Goal: Transaction & Acquisition: Subscribe to service/newsletter

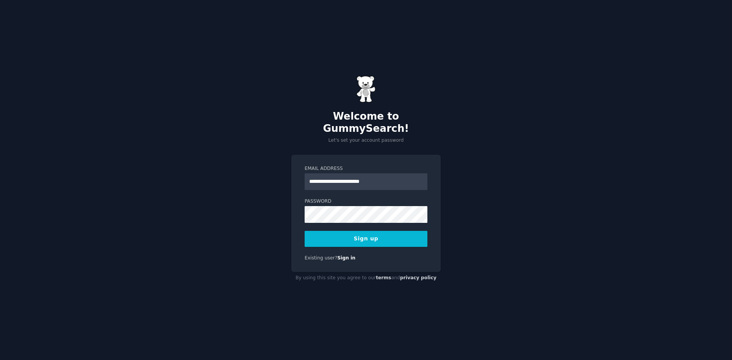
type input "**********"
click at [249, 217] on div "**********" at bounding box center [366, 180] width 732 height 360
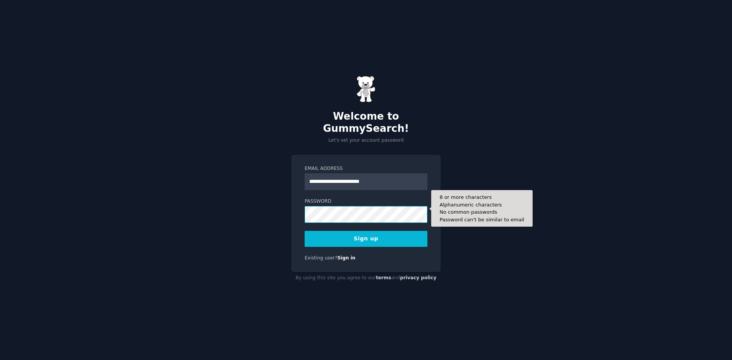
click at [305, 231] on button "Sign up" at bounding box center [366, 239] width 123 height 16
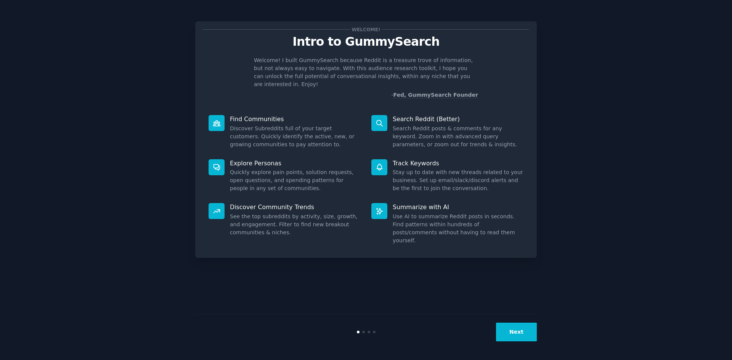
click at [531, 325] on button "Next" at bounding box center [516, 332] width 41 height 19
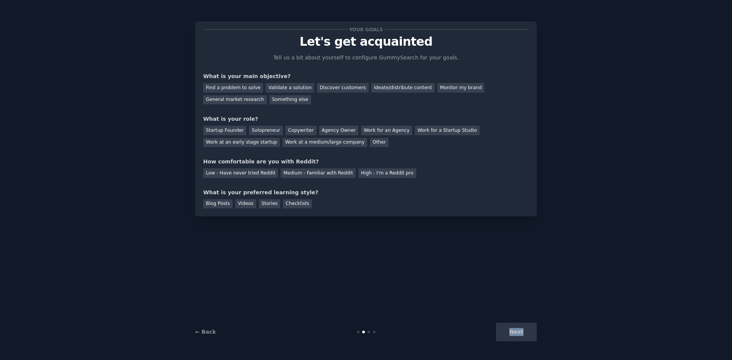
click at [531, 325] on div "Next" at bounding box center [480, 332] width 114 height 19
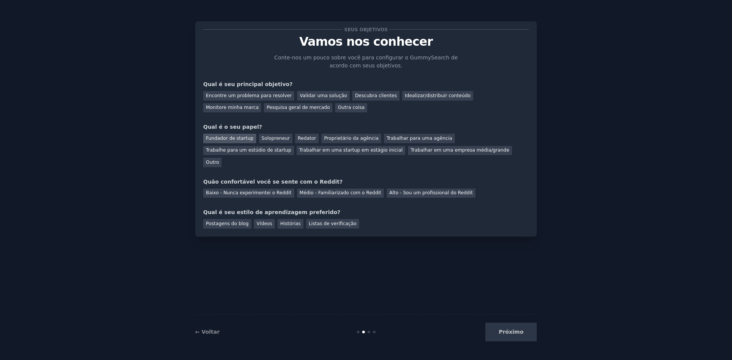
click at [232, 136] on font "Fundador de startup" at bounding box center [230, 138] width 48 height 5
click at [241, 93] on font "Encontre um problema para resolver" at bounding box center [249, 95] width 86 height 5
click at [267, 105] on font "Pesquisa geral de mercado" at bounding box center [298, 107] width 63 height 5
click at [248, 96] on font "Encontre um problema para resolver" at bounding box center [249, 95] width 86 height 5
click at [251, 190] on font "Baixo - Nunca experimentei o Reddit" at bounding box center [249, 192] width 86 height 5
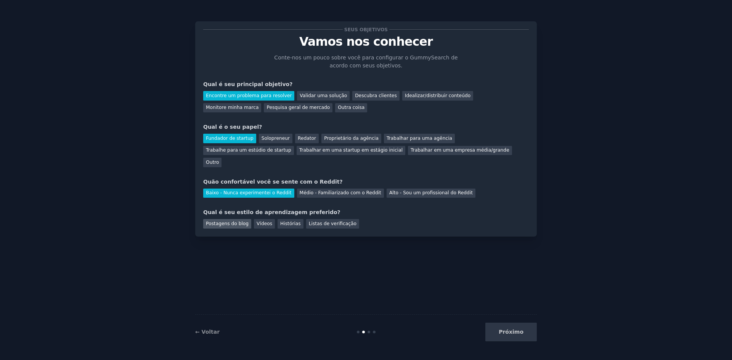
click at [233, 221] on font "Postagens do blog" at bounding box center [227, 223] width 43 height 5
click at [260, 219] on div "Vídeos" at bounding box center [264, 224] width 21 height 10
click at [505, 338] on button "Próximo" at bounding box center [511, 332] width 51 height 19
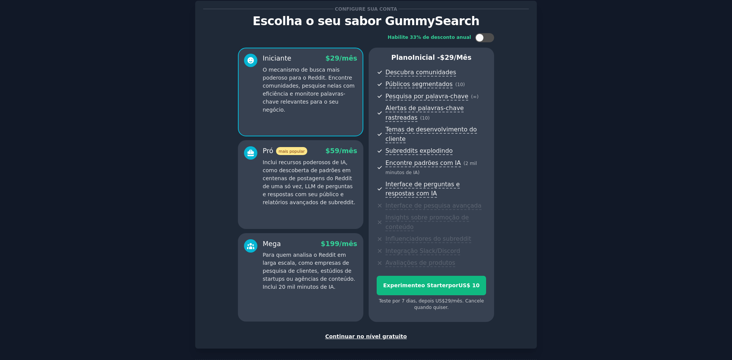
scroll to position [45, 0]
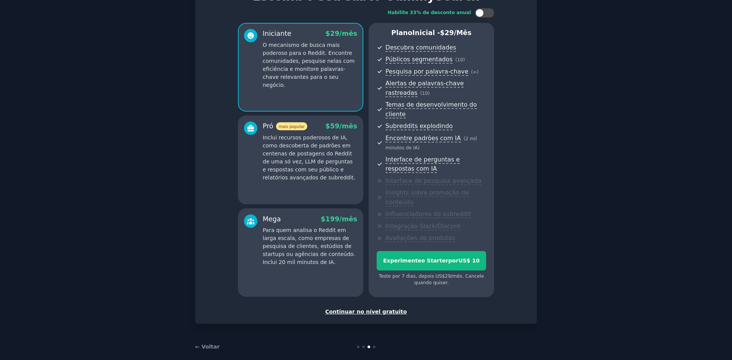
click at [383, 309] on font "Continuar no nível gratuito" at bounding box center [366, 312] width 82 height 6
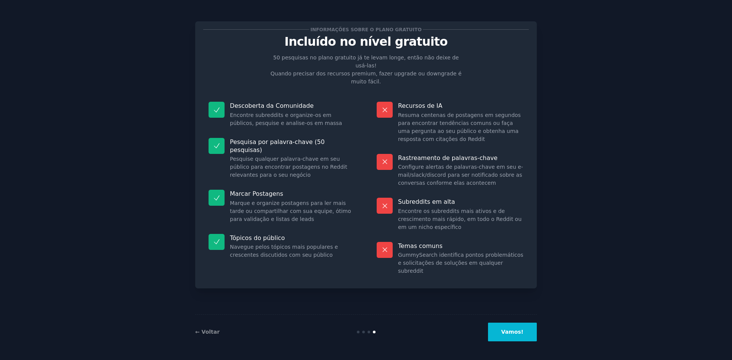
click at [531, 338] on button "Vamos!" at bounding box center [512, 332] width 49 height 19
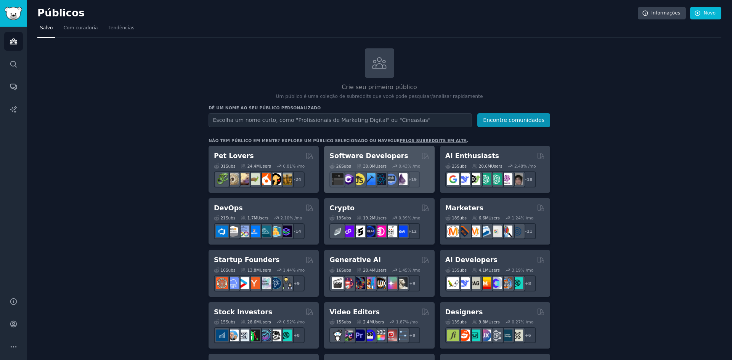
click at [384, 161] on div "26 Sub s 30.0M Users 0.43 % /mo + 19" at bounding box center [380, 174] width 100 height 27
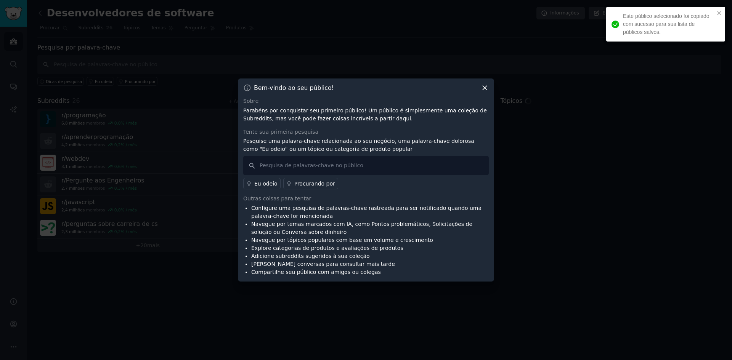
click at [486, 89] on icon at bounding box center [485, 88] width 8 height 8
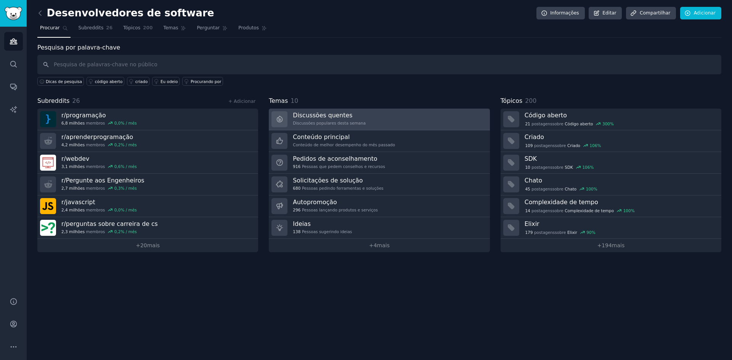
click at [351, 119] on h3 "Discussões quentes" at bounding box center [329, 115] width 73 height 8
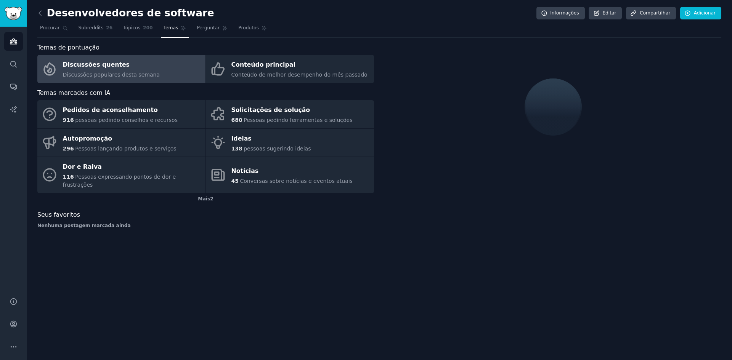
click at [141, 62] on div "Discussões quentes" at bounding box center [111, 65] width 97 height 12
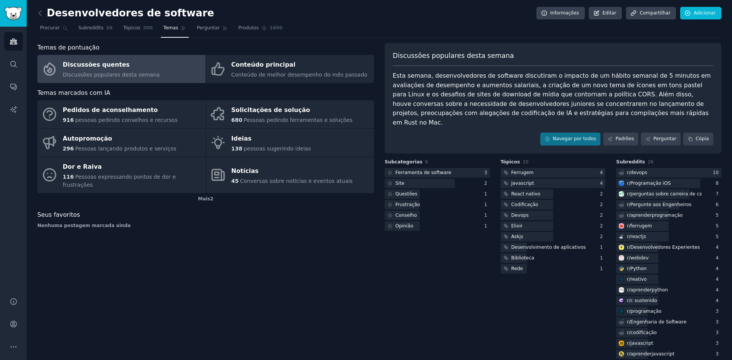
click at [465, 135] on div "Navegar por todos Padrões Perguntar Cópia" at bounding box center [553, 139] width 321 height 13
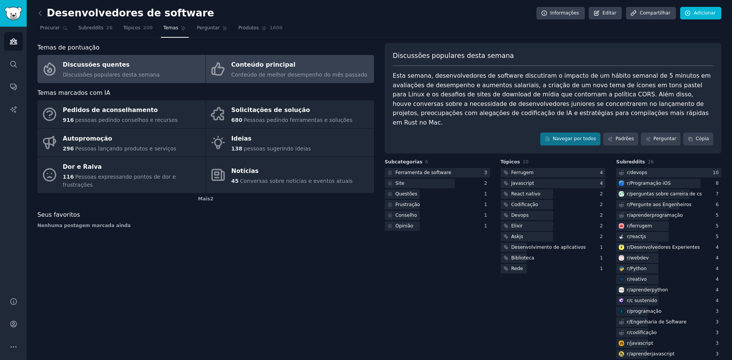
click at [233, 70] on div "Conteúdo principal" at bounding box center [300, 65] width 136 height 12
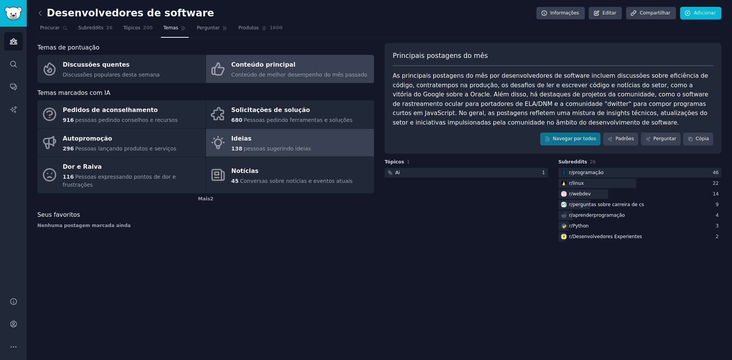
click at [292, 139] on div "Ideias" at bounding box center [272, 139] width 80 height 12
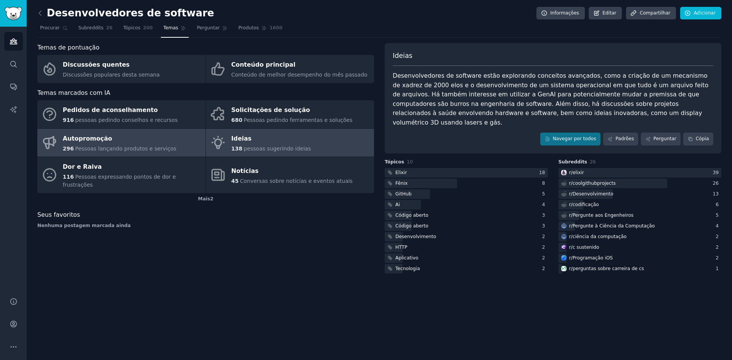
click at [102, 141] on font "Autopromoção" at bounding box center [88, 138] width 50 height 7
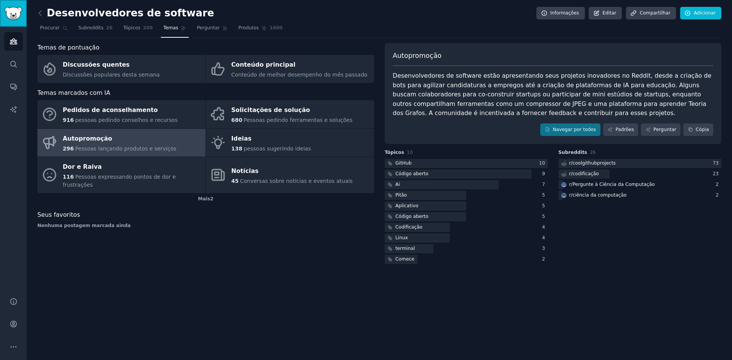
click at [11, 21] on link "Barra lateral" at bounding box center [13, 13] width 27 height 27
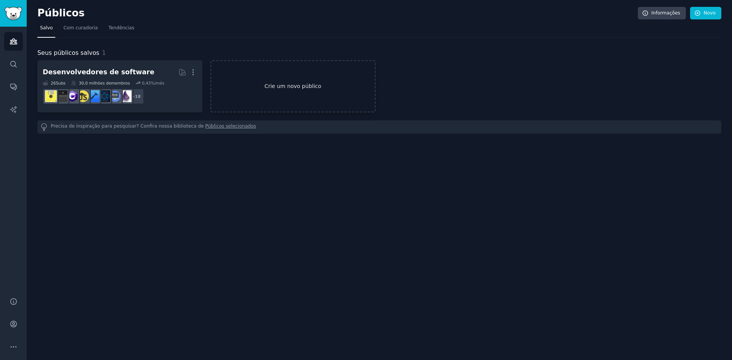
click at [251, 85] on font "Crie um novo público" at bounding box center [293, 86] width 164 height 8
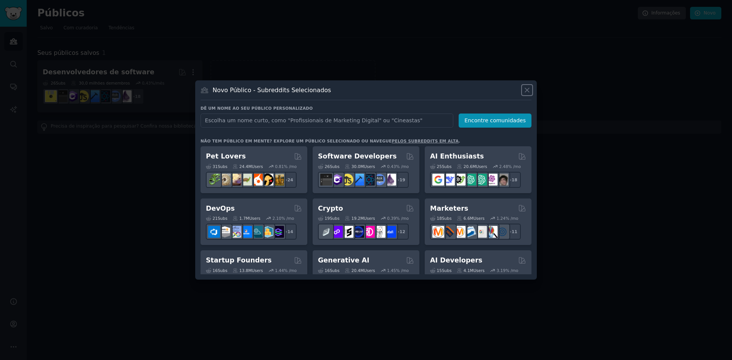
click at [526, 90] on icon at bounding box center [527, 90] width 4 height 4
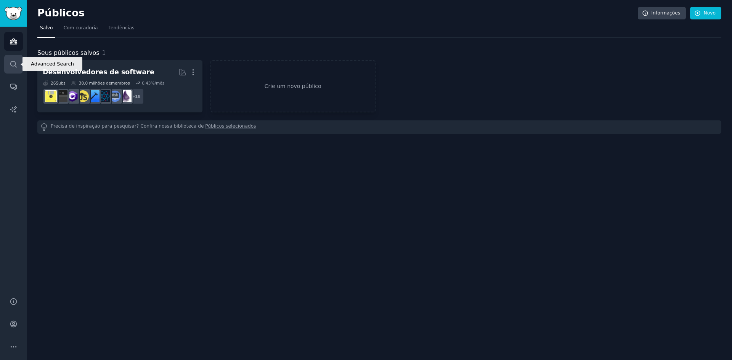
click at [10, 63] on icon "Barra lateral" at bounding box center [14, 64] width 8 height 8
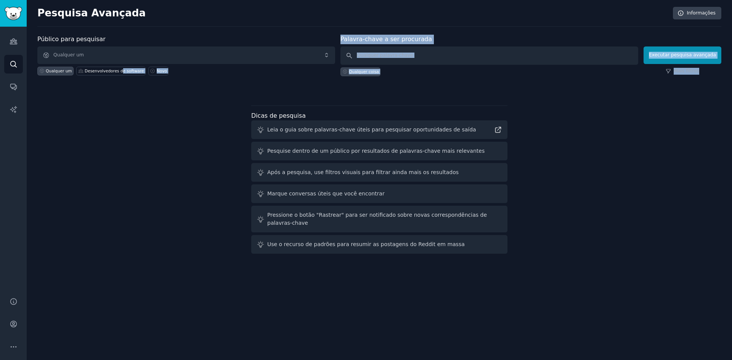
drag, startPoint x: 115, startPoint y: 72, endPoint x: 199, endPoint y: 88, distance: 85.7
click at [199, 88] on div "Público para pesquisar Qualquer um Qualquer um Desenvolvedores de software Novo…" at bounding box center [379, 64] width 684 height 58
click at [222, 80] on div "Público para pesquisar Qualquer um Qualquer um Desenvolvedores de software Novo…" at bounding box center [379, 64] width 684 height 58
click at [9, 85] on link "Conversas" at bounding box center [13, 86] width 19 height 19
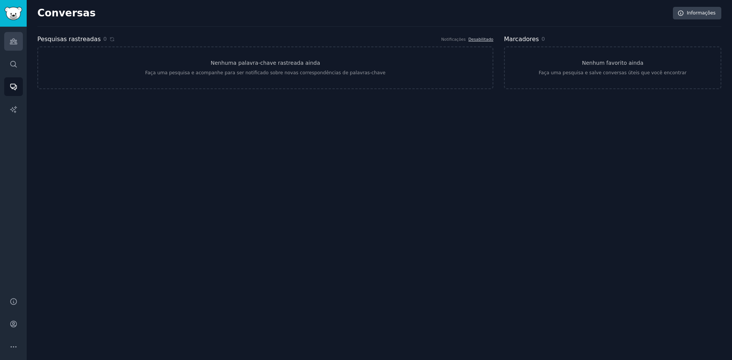
click at [8, 47] on link "Públicos" at bounding box center [13, 41] width 19 height 19
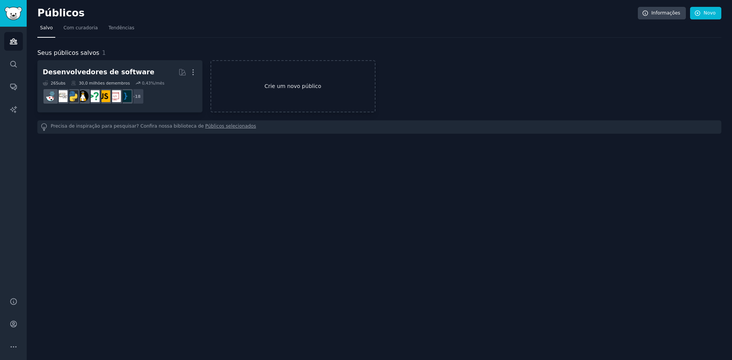
click at [264, 88] on font "Crie um novo público" at bounding box center [293, 86] width 164 height 8
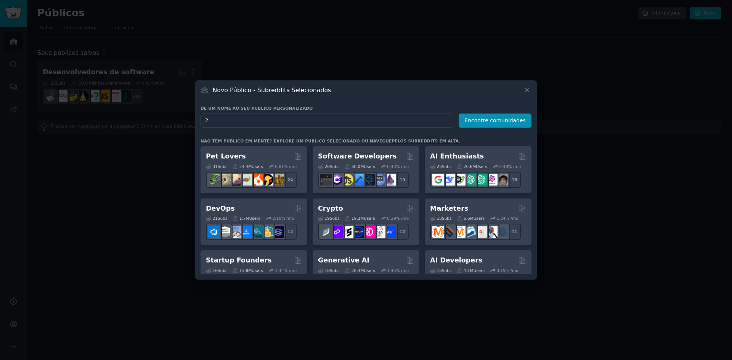
type input "2"
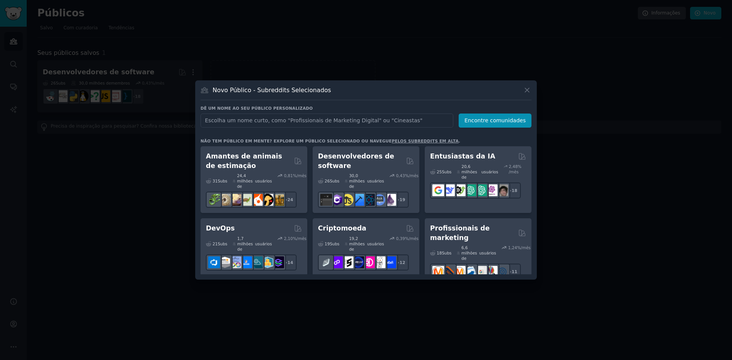
type input "W"
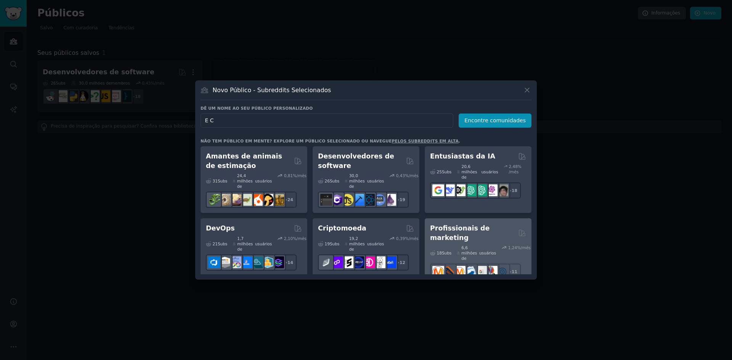
type input "E C"
click at [493, 245] on div "6,6 milhões de usuários" at bounding box center [476, 253] width 39 height 16
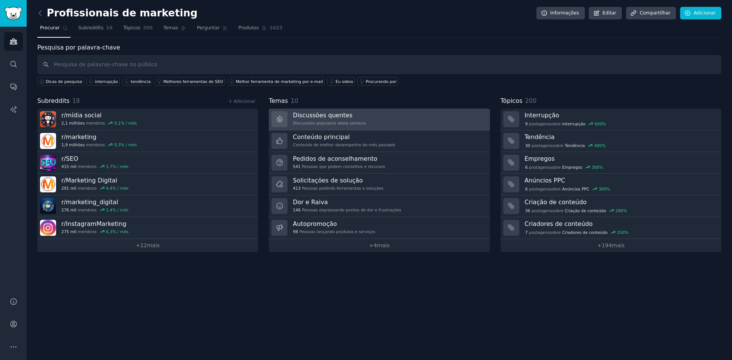
click at [338, 117] on font "Discussões quentes" at bounding box center [322, 115] width 59 height 7
